Goal: Obtain resource: Download file/media

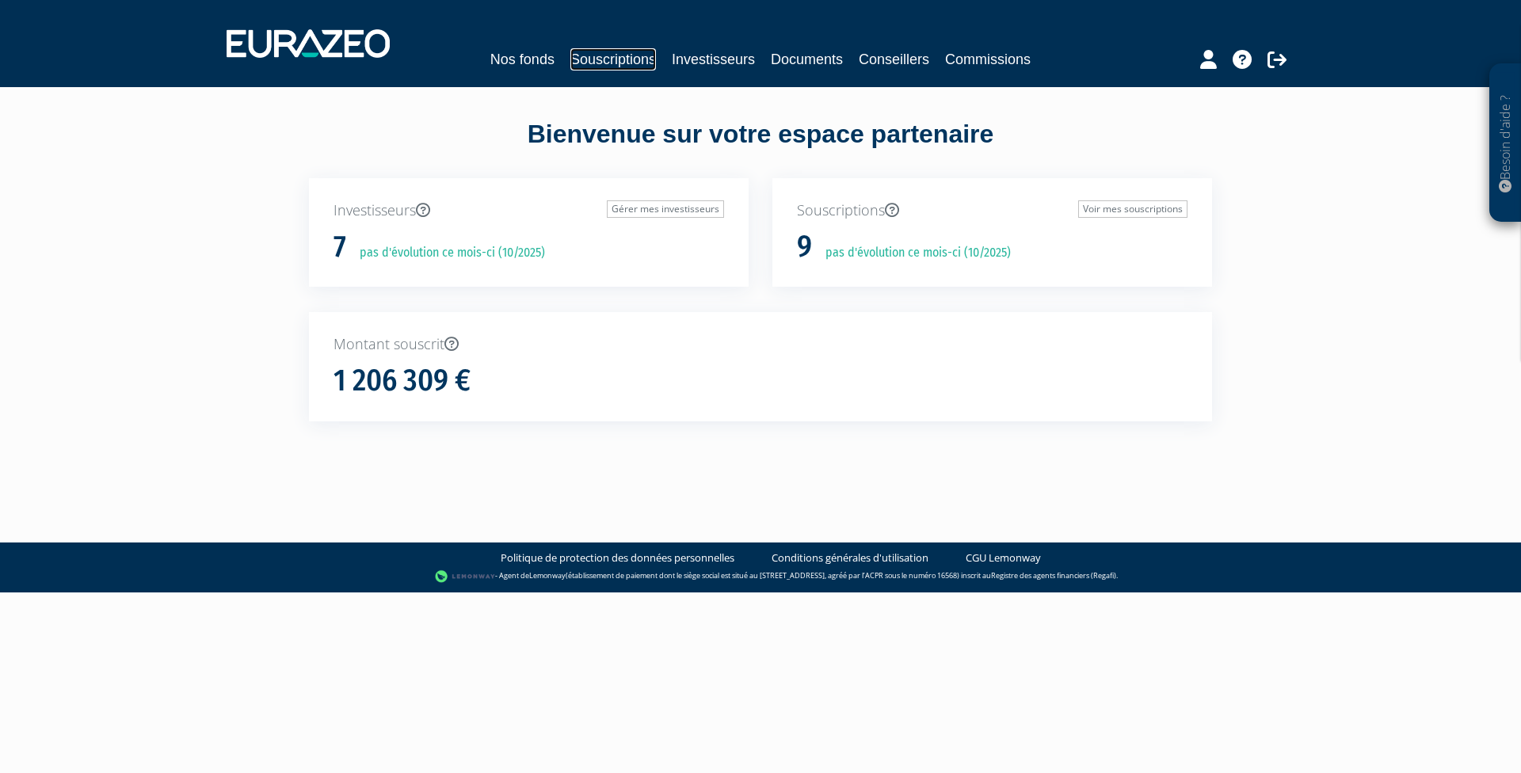
drag, startPoint x: 0, startPoint y: 0, endPoint x: 633, endPoint y: 59, distance: 635.7
click at [633, 59] on link "Souscriptions" at bounding box center [613, 59] width 86 height 22
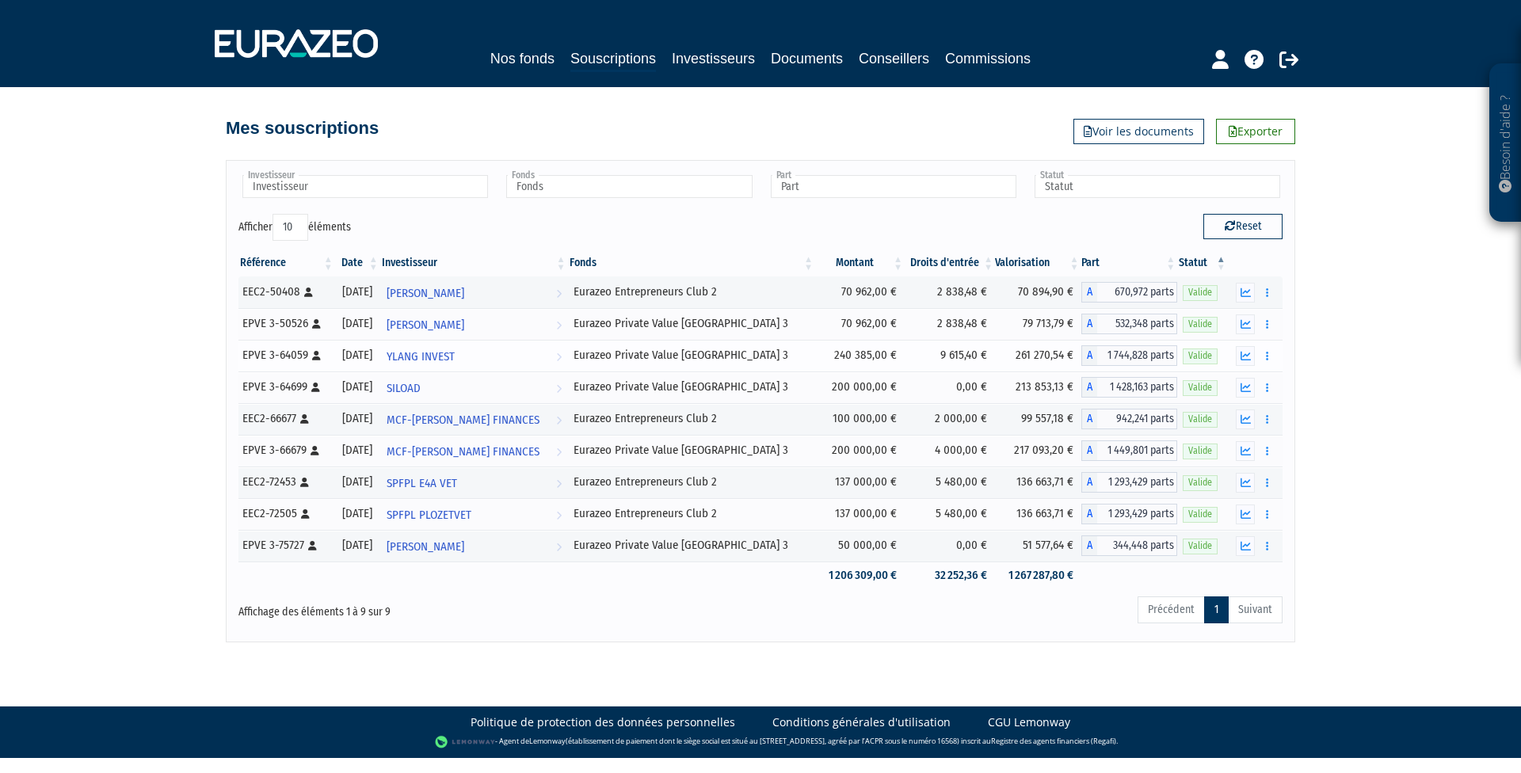
drag, startPoint x: 836, startPoint y: 353, endPoint x: 1036, endPoint y: 360, distance: 200.5
click at [1036, 360] on tr "EPVE 3-64059 [Français] Personne physique 19/04/2024 YLANG INVEST Voir l'invest…" at bounding box center [760, 356] width 1044 height 32
click at [1037, 359] on td "261 270,54 €" at bounding box center [1038, 356] width 86 height 32
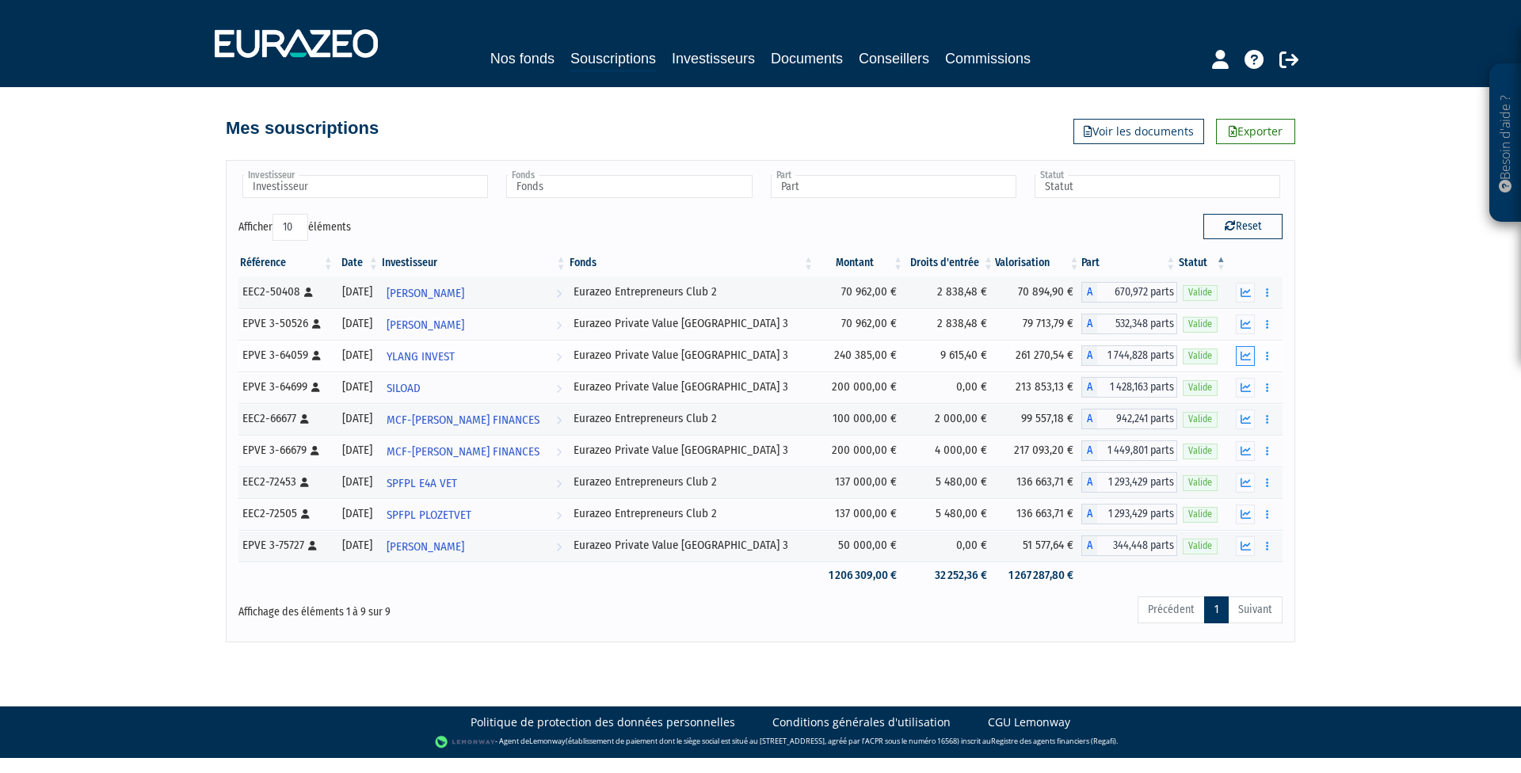
click at [1244, 357] on icon "button" at bounding box center [1246, 356] width 10 height 10
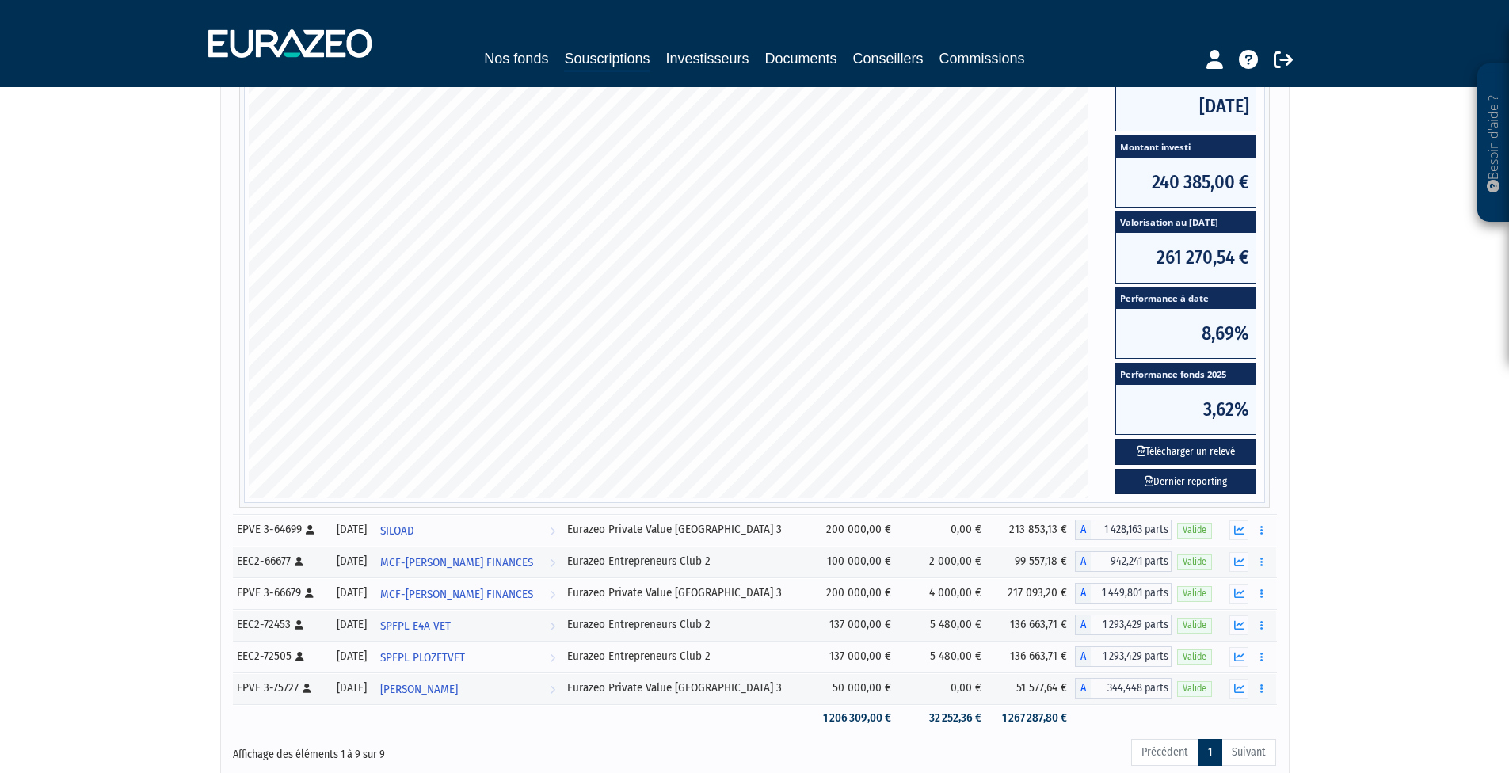
scroll to position [353, 0]
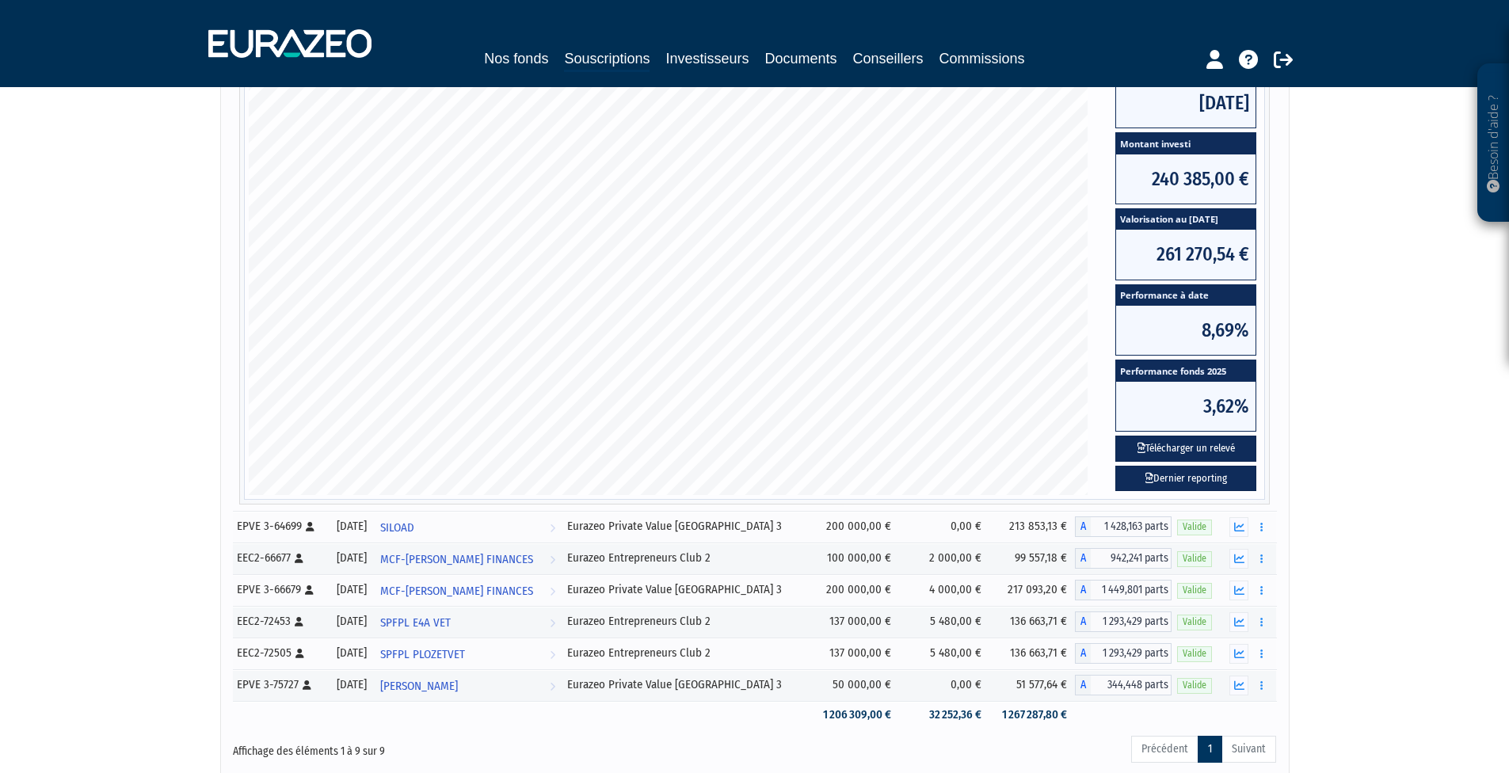
drag, startPoint x: 1372, startPoint y: 295, endPoint x: 1370, endPoint y: 311, distance: 16.8
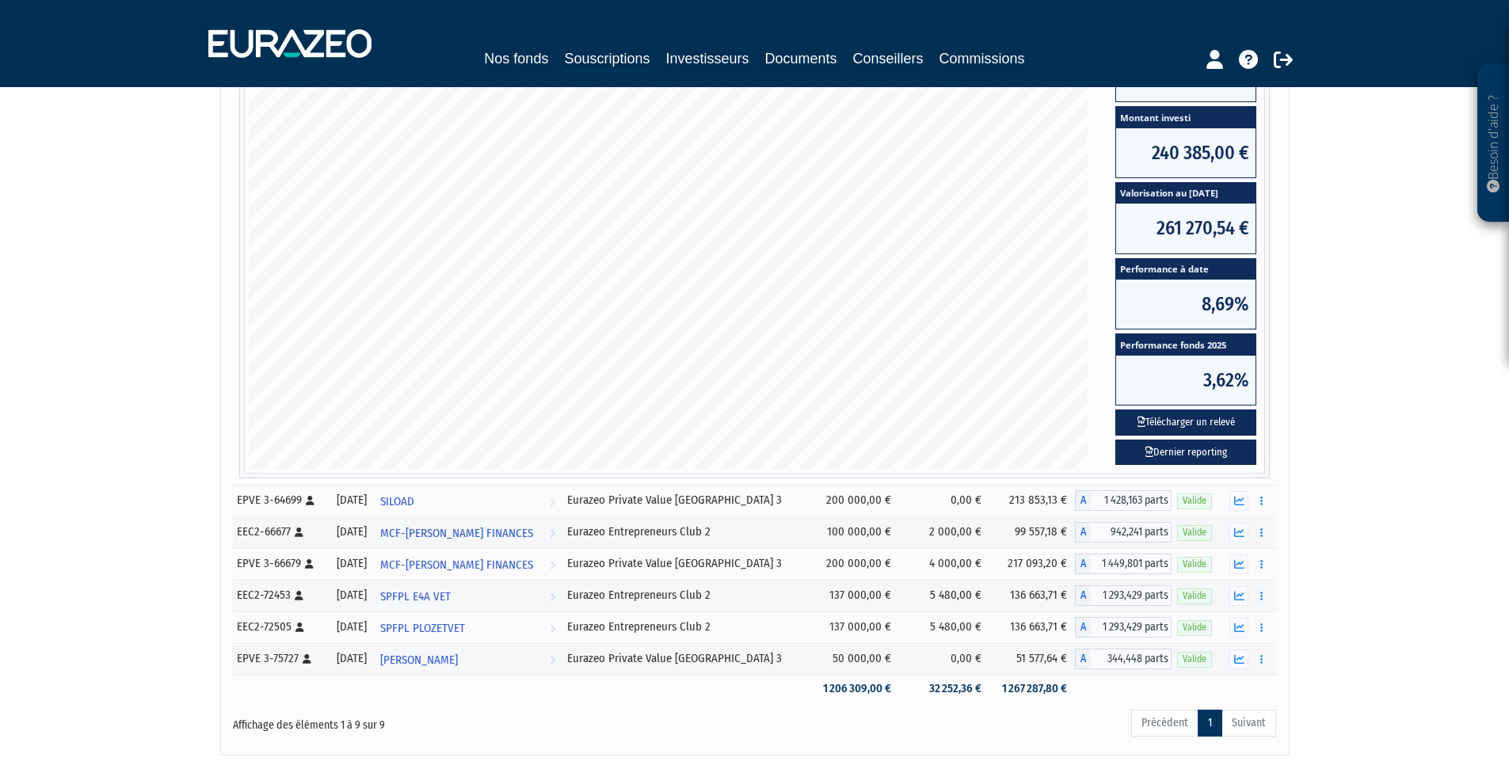
scroll to position [381, 0]
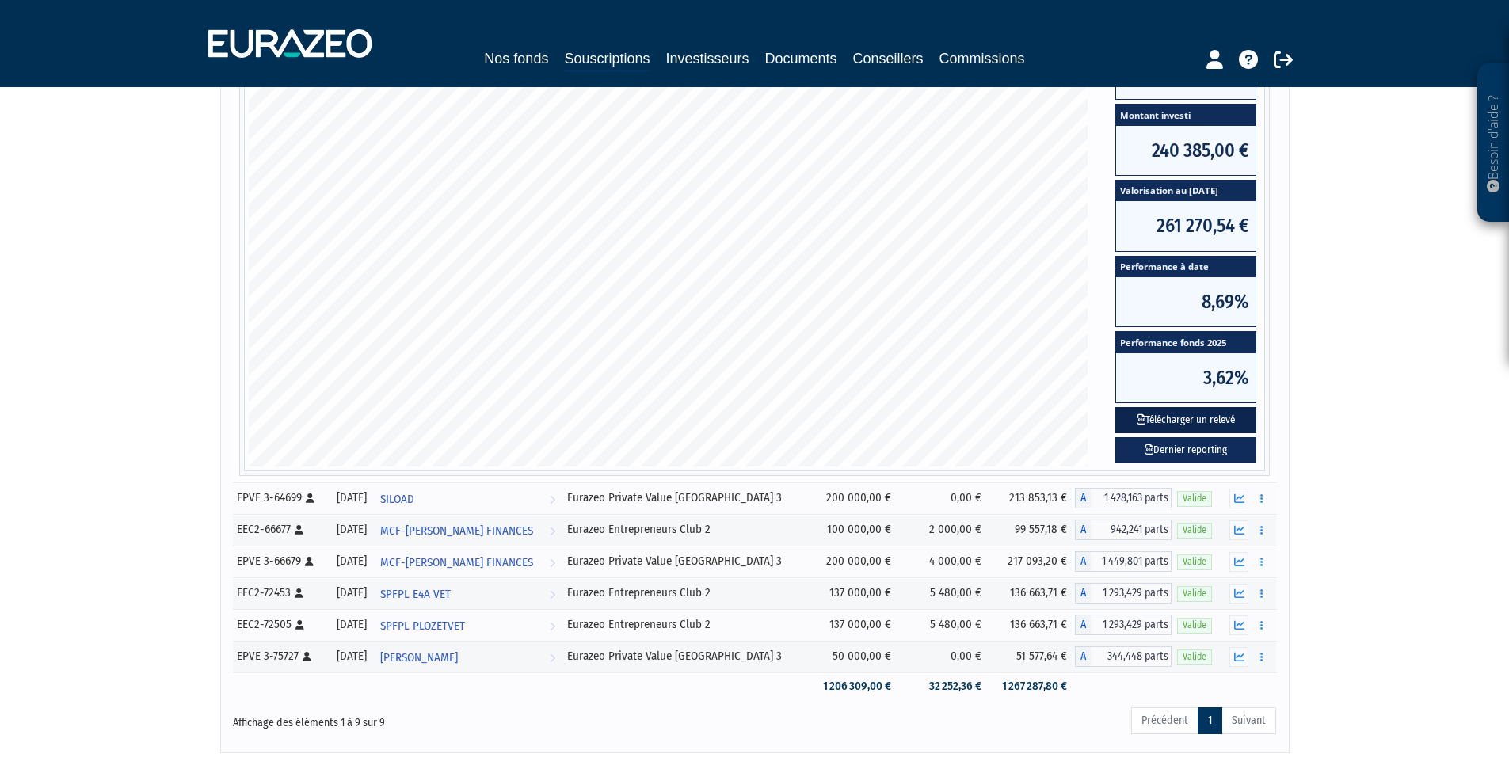
click at [1173, 414] on button "Télécharger un relevé" at bounding box center [1185, 420] width 141 height 26
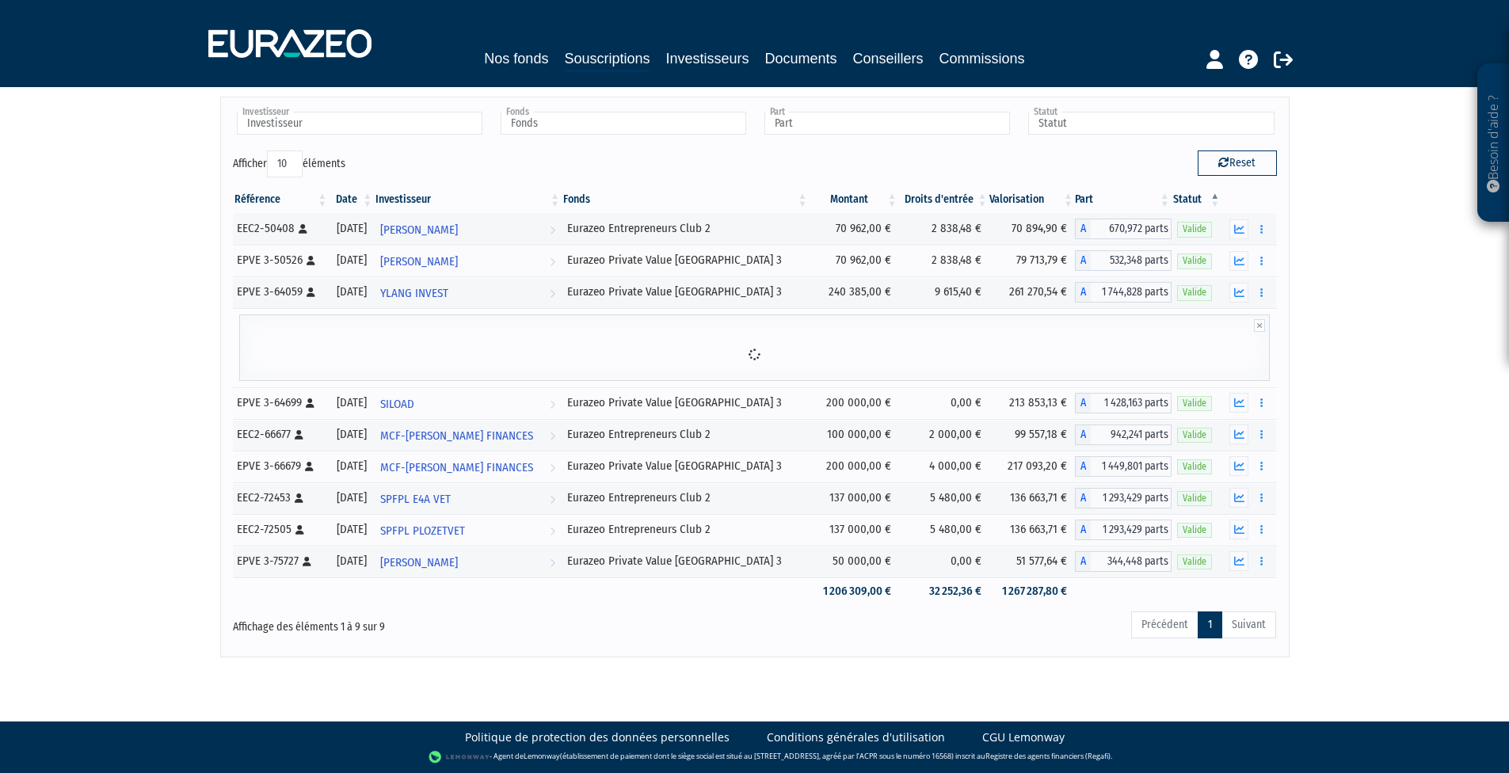
scroll to position [0, 0]
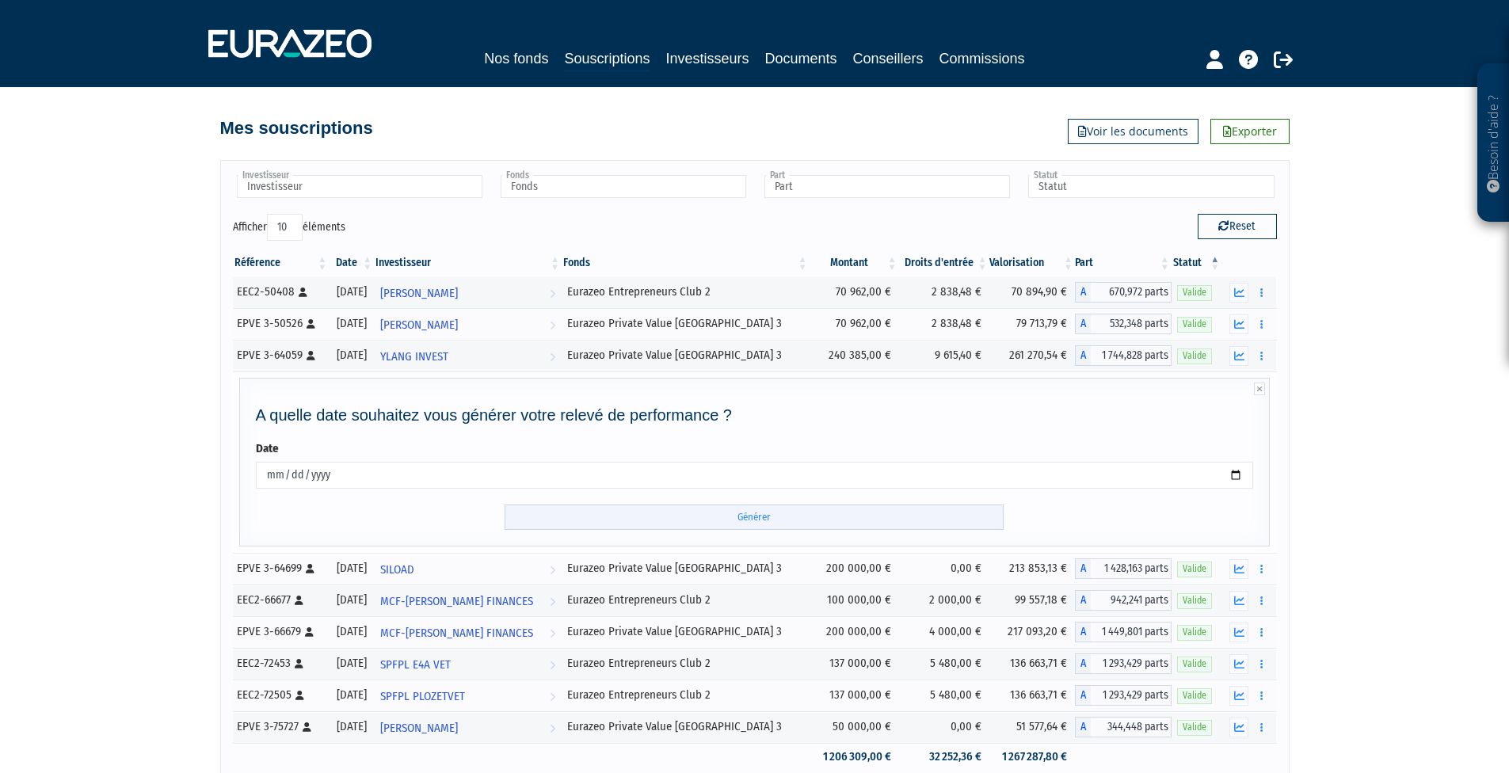
click at [673, 516] on input "Générer" at bounding box center [754, 518] width 499 height 26
click at [747, 516] on input "Générer" at bounding box center [754, 518] width 499 height 26
drag, startPoint x: 1356, startPoint y: 480, endPoint x: 1343, endPoint y: 405, distance: 76.4
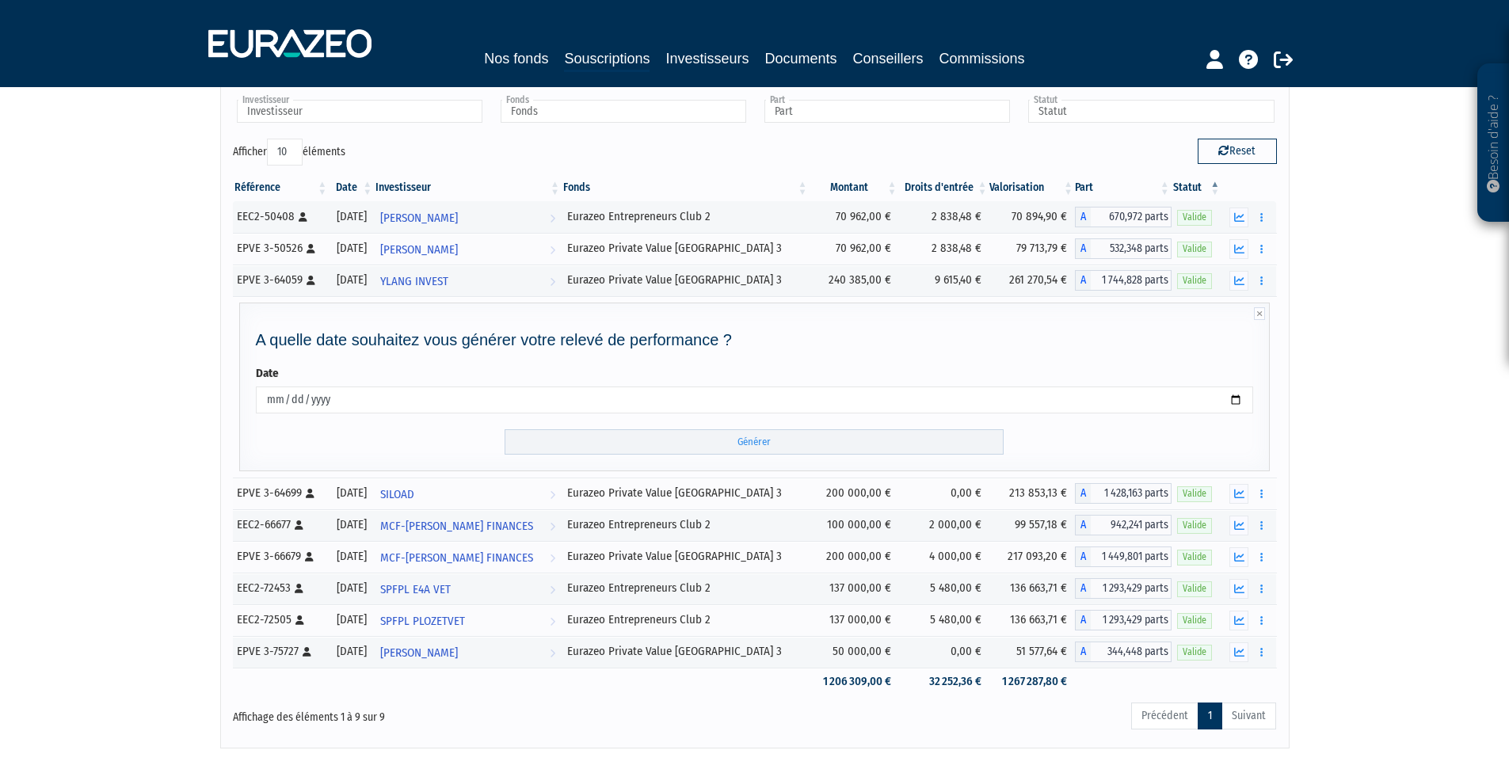
scroll to position [166, 0]
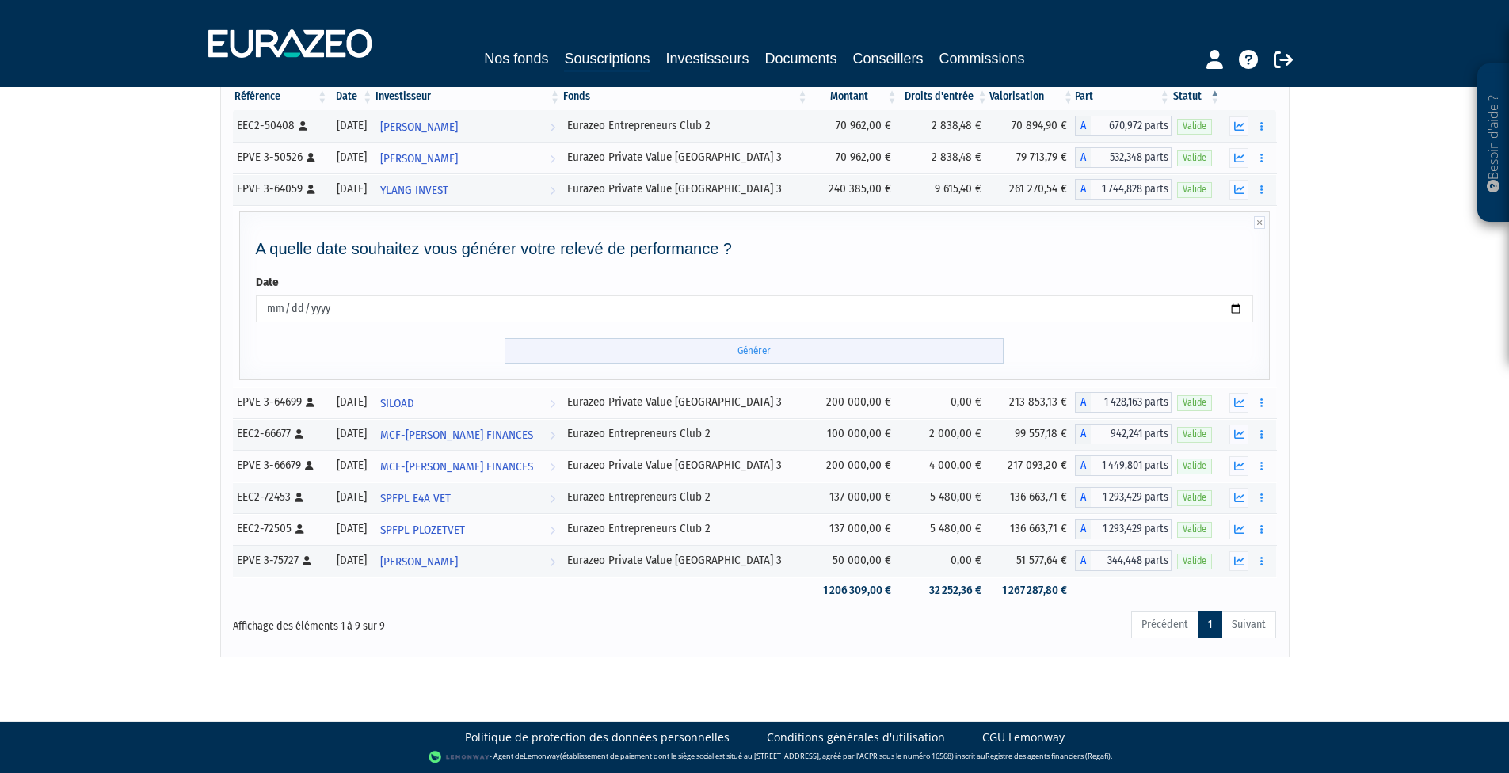
click at [677, 344] on input "Générer" at bounding box center [754, 351] width 499 height 26
click at [1382, 302] on div "Besoin d'aide ? × J'ai besoin d'aide Si vous avez une question à propos du fonc…" at bounding box center [754, 246] width 1509 height 824
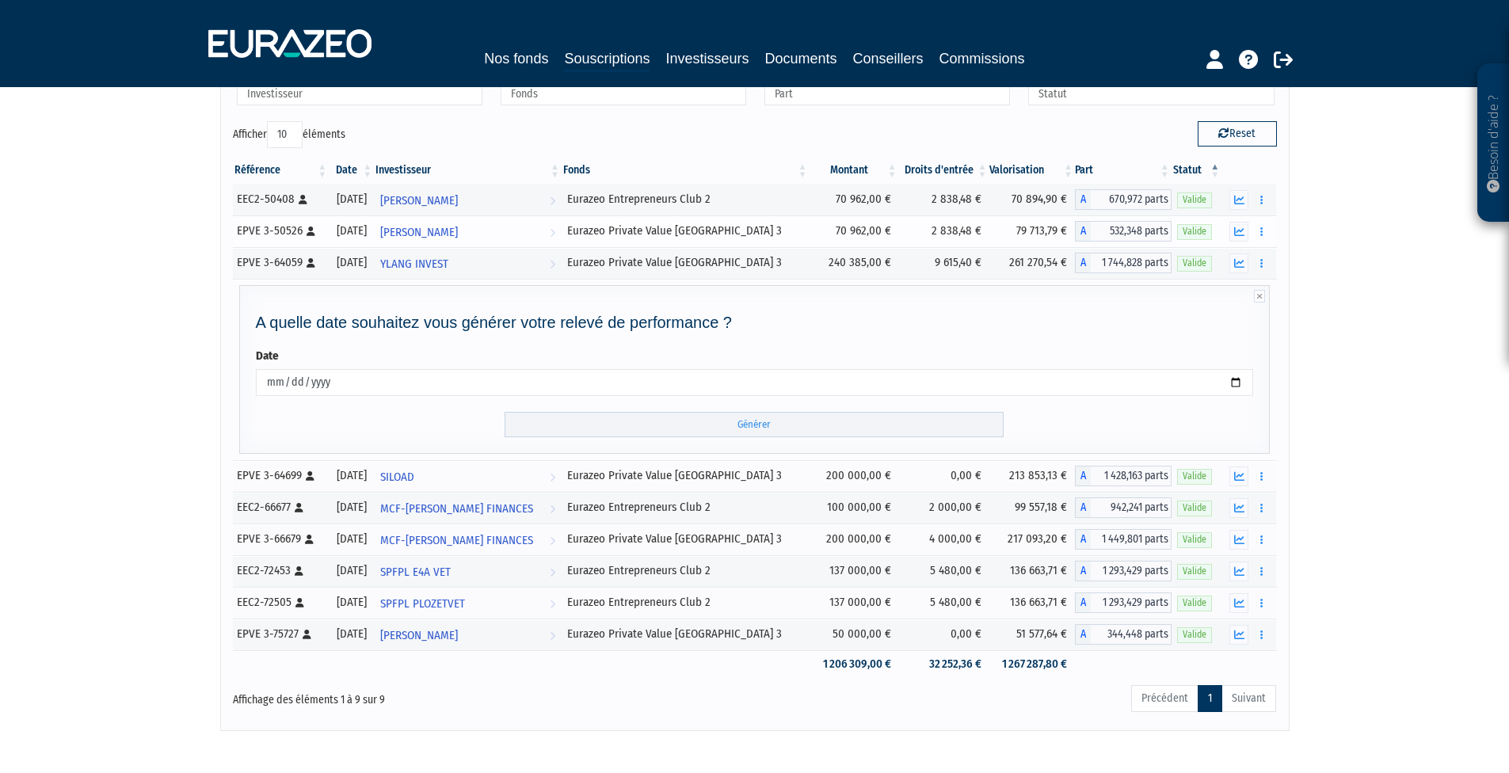
scroll to position [8, 0]
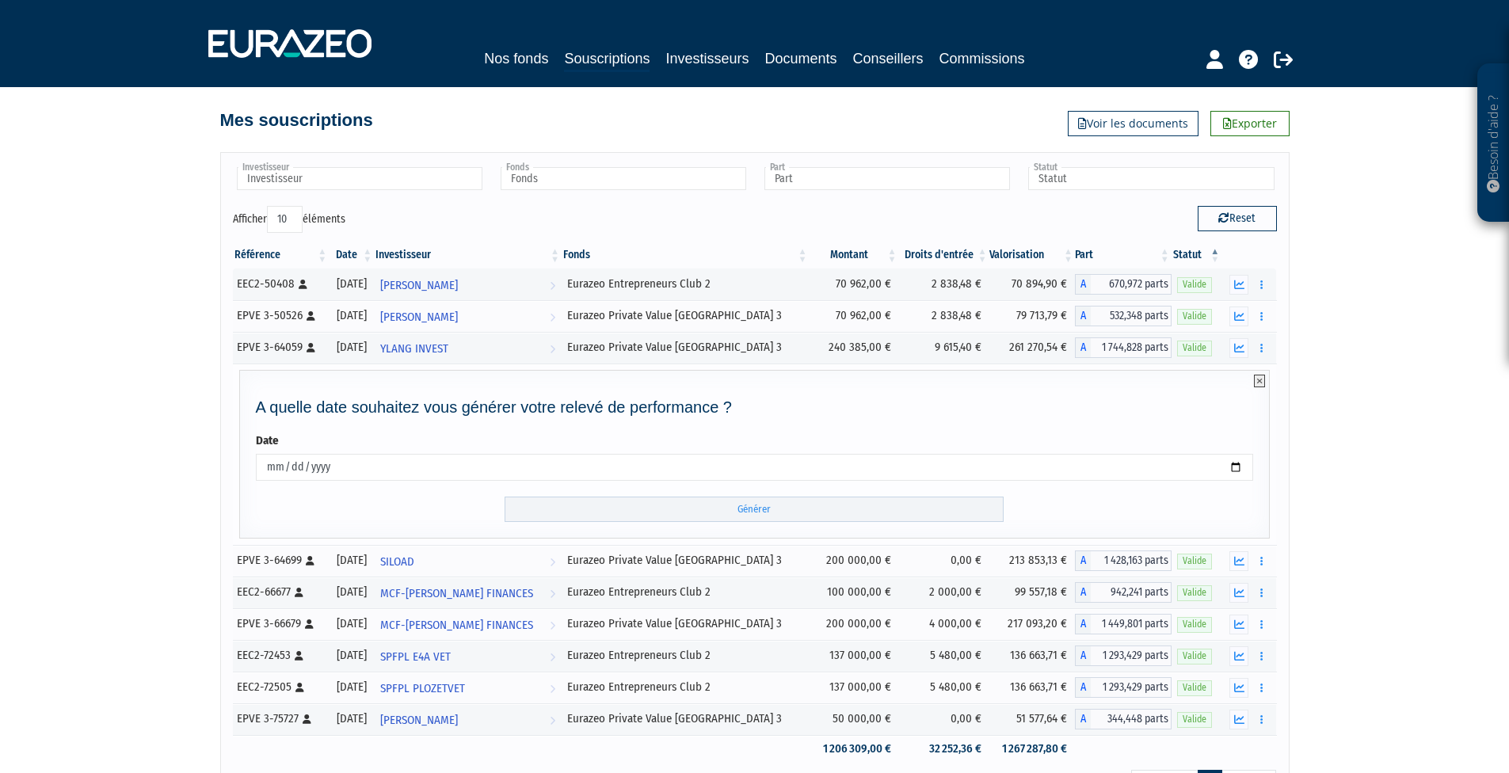
click at [1257, 378] on icon at bounding box center [1259, 381] width 11 height 13
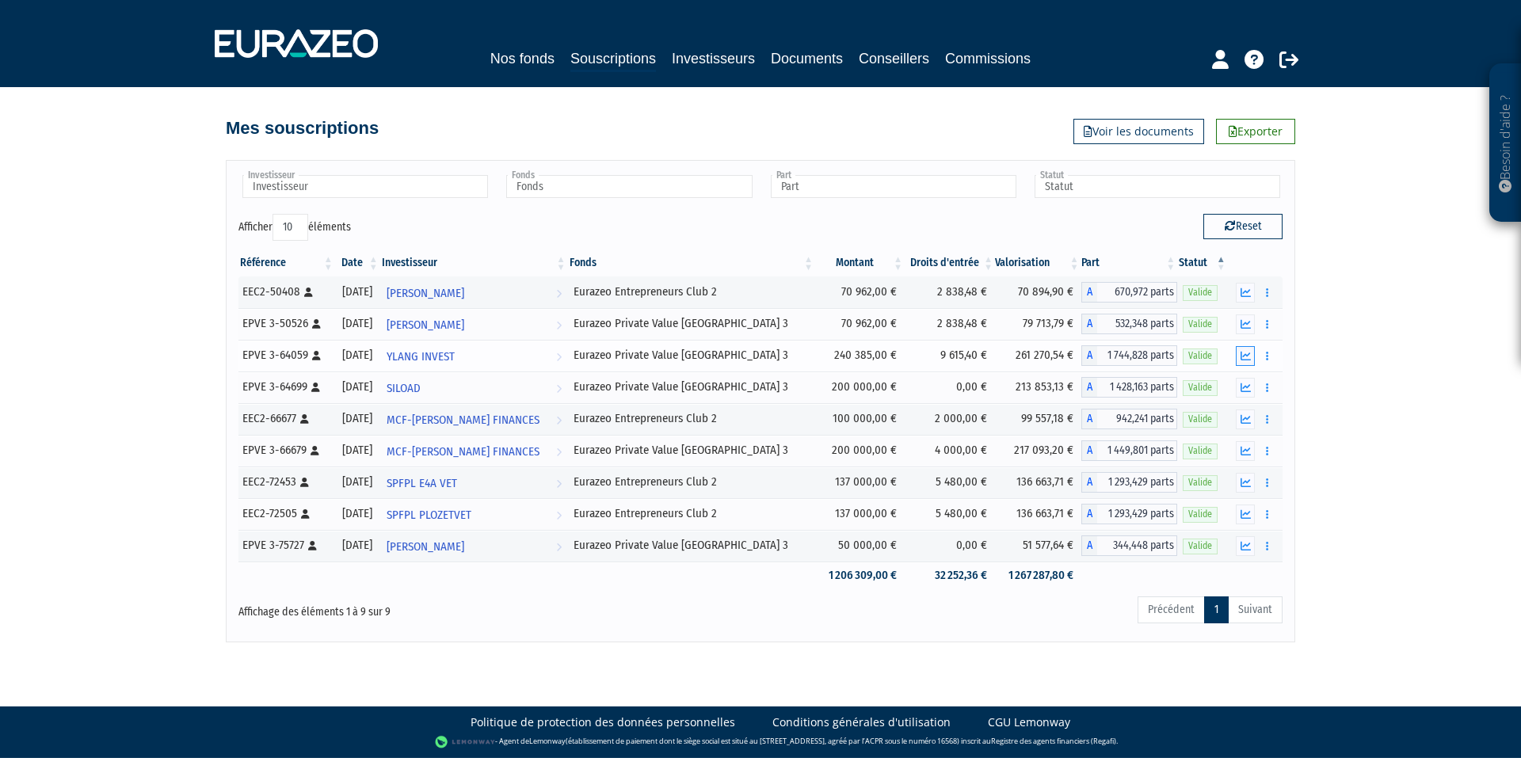
click at [1250, 355] on icon "button" at bounding box center [1246, 356] width 10 height 10
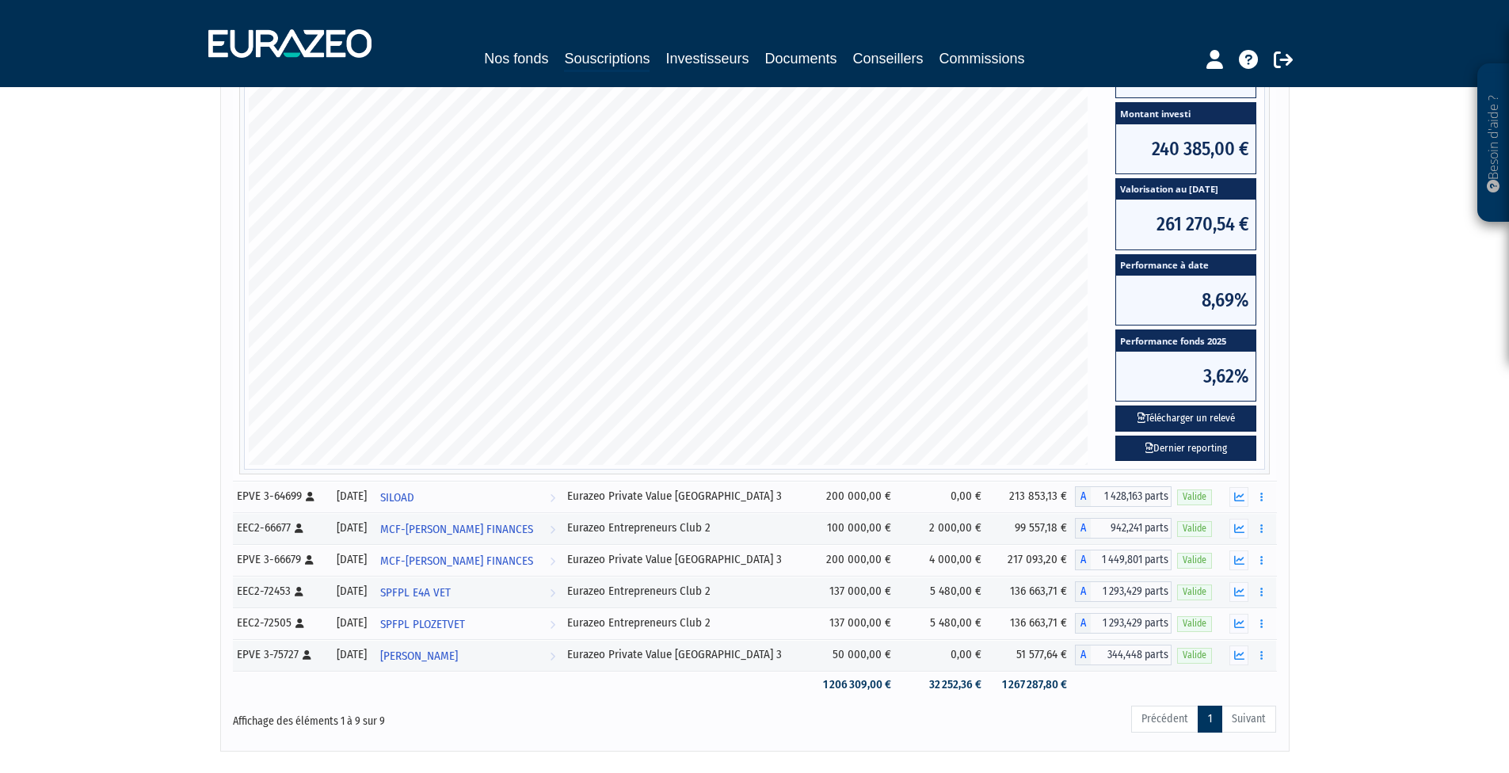
scroll to position [475, 0]
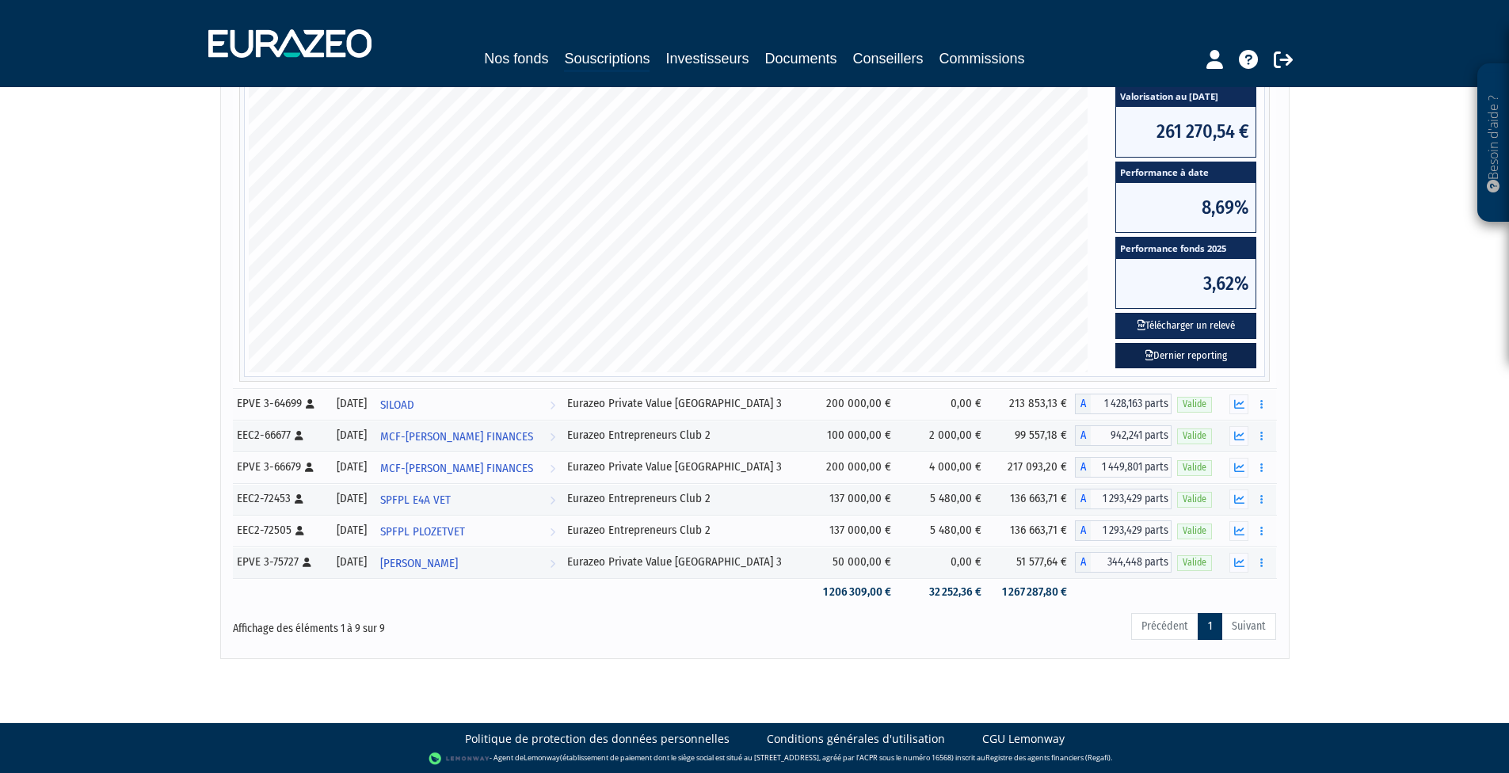
click at [1175, 359] on link "Dernier reporting" at bounding box center [1185, 356] width 141 height 26
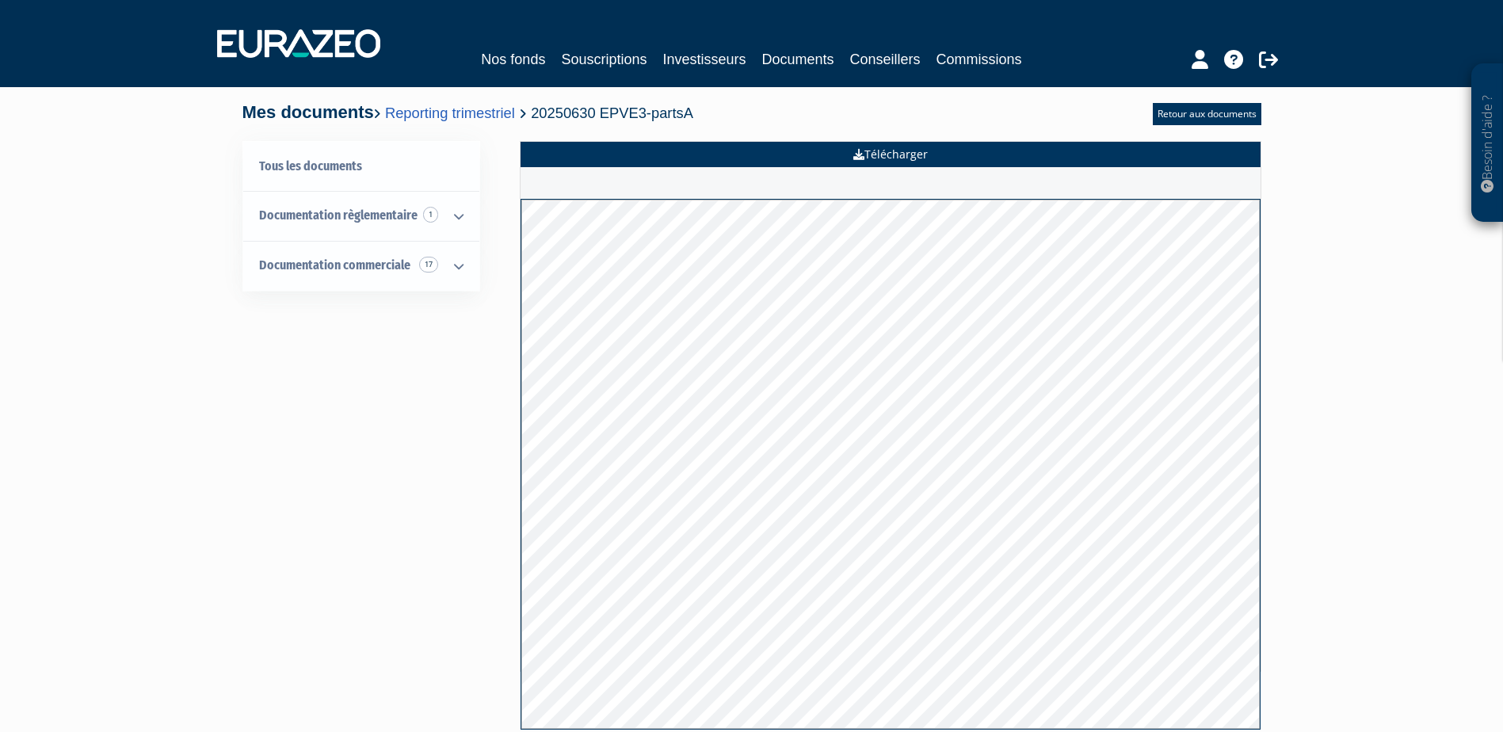
click at [856, 152] on icon at bounding box center [858, 154] width 11 height 11
